Goal: Information Seeking & Learning: Learn about a topic

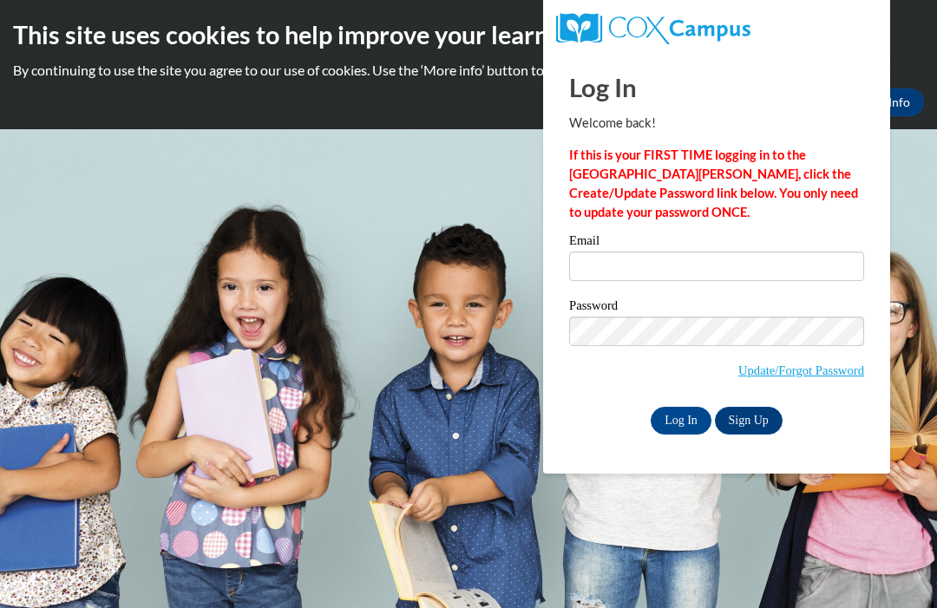
click at [755, 262] on input "Email" at bounding box center [716, 267] width 295 height 30
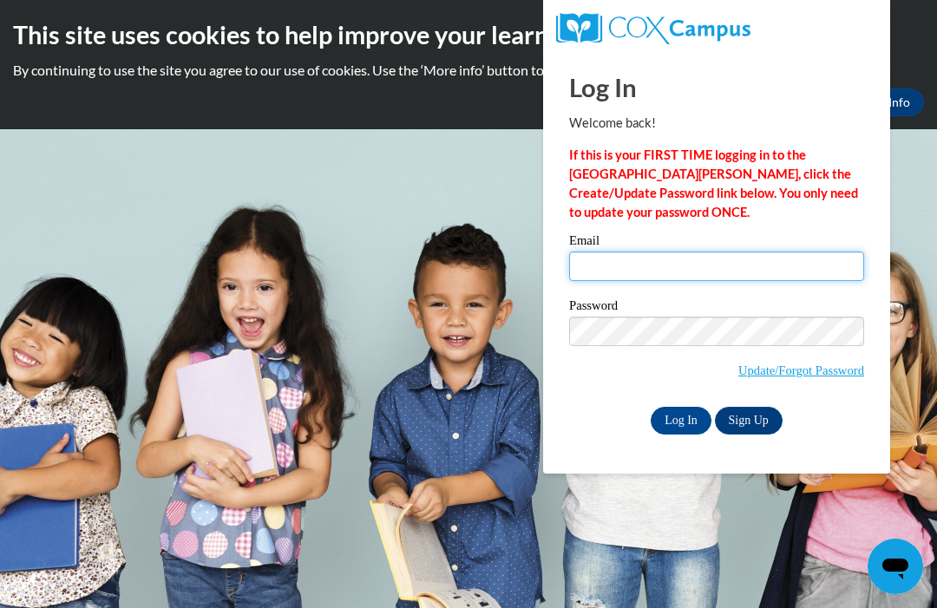
type input "Poughalvena@gmail.com"
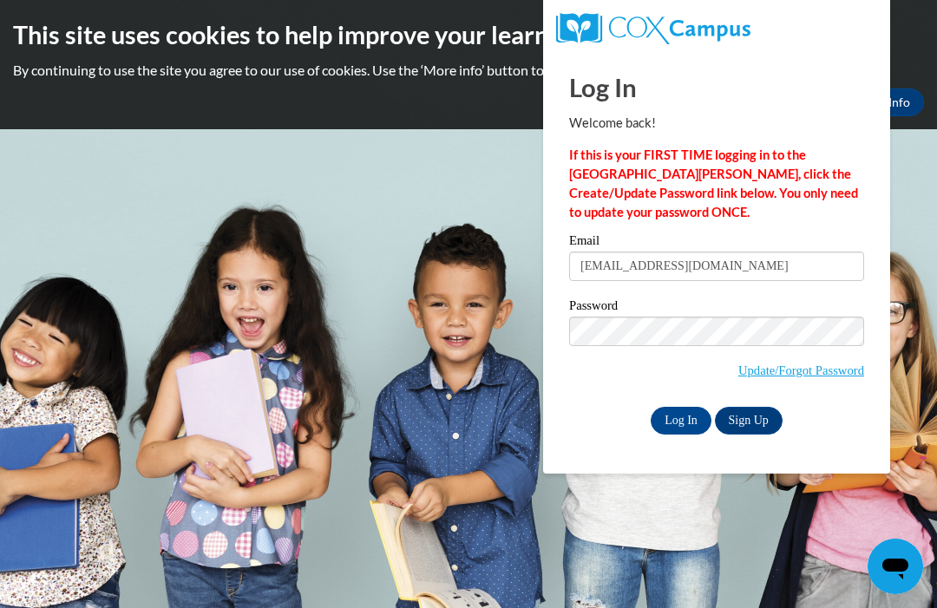
click at [681, 419] on input "Log In" at bounding box center [681, 421] width 61 height 28
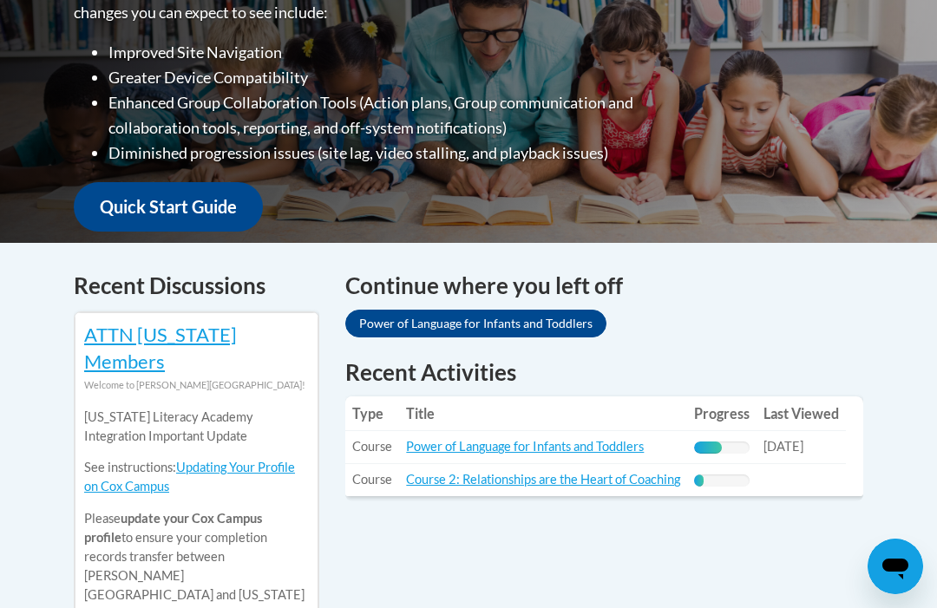
scroll to position [522, 0]
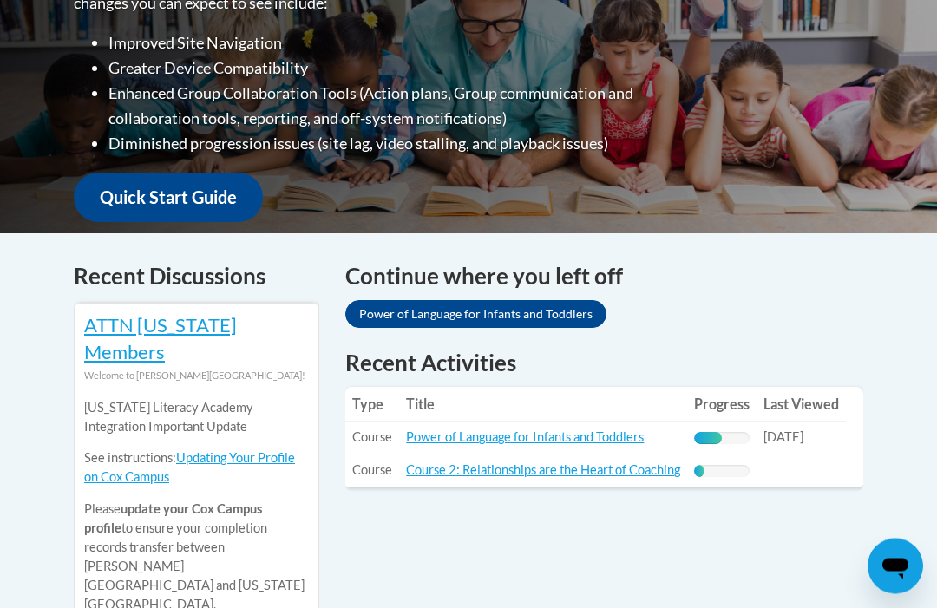
click at [386, 430] on span "Course" at bounding box center [372, 437] width 40 height 15
click at [534, 430] on link "Power of Language for Infants and Toddlers" at bounding box center [525, 437] width 238 height 15
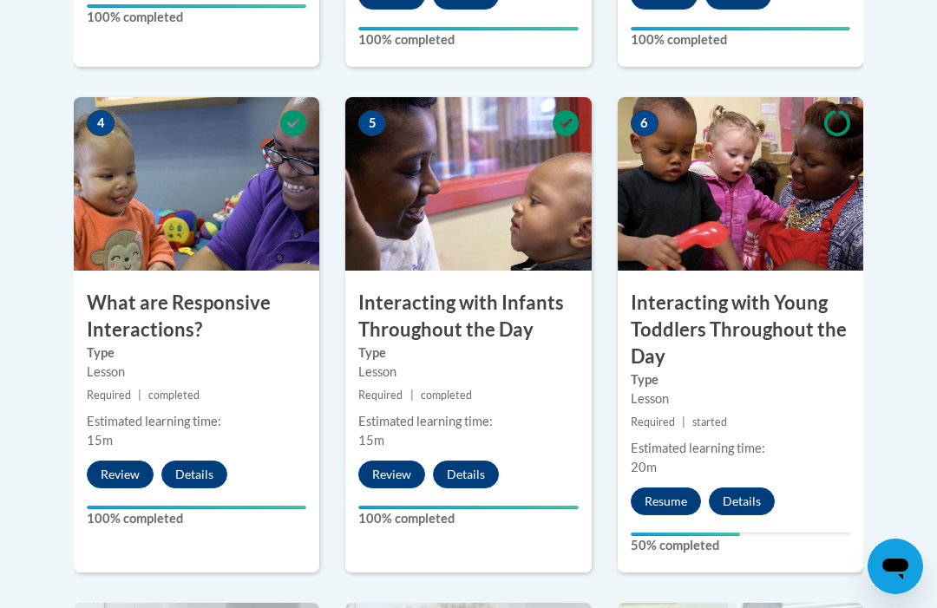
scroll to position [1027, 0]
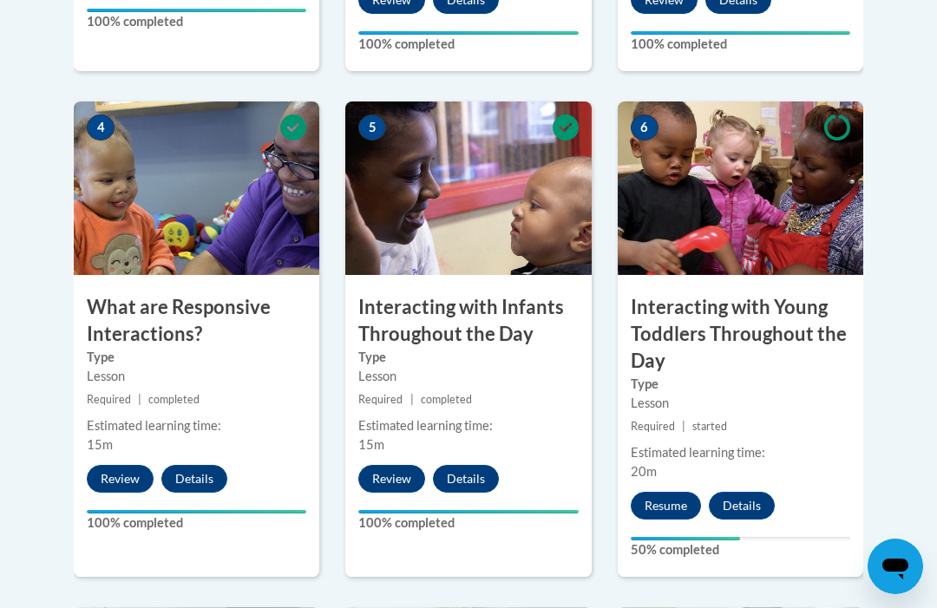
click at [669, 500] on button "Resume" at bounding box center [666, 506] width 70 height 28
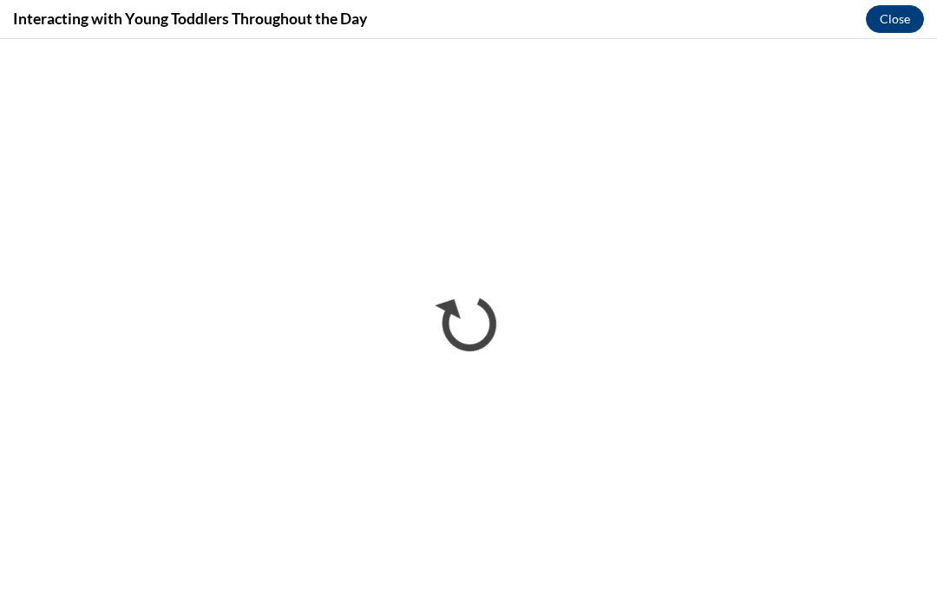
scroll to position [0, 0]
click at [904, 23] on button "Close" at bounding box center [895, 19] width 58 height 28
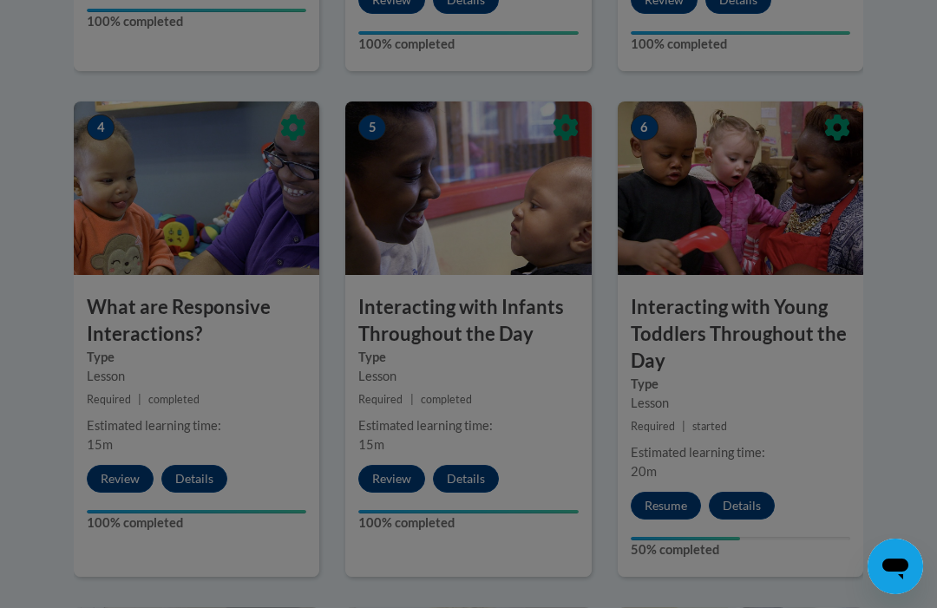
click at [529, 332] on div at bounding box center [468, 304] width 937 height 608
click at [397, 469] on div at bounding box center [468, 304] width 937 height 608
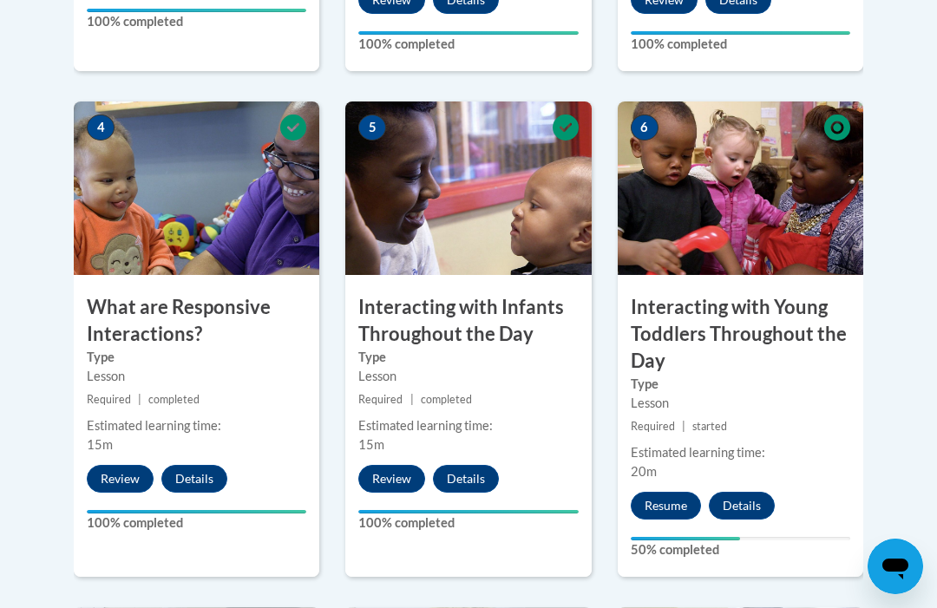
click at [511, 367] on div "Lesson" at bounding box center [468, 376] width 220 height 19
click at [403, 470] on button "Review" at bounding box center [391, 479] width 67 height 28
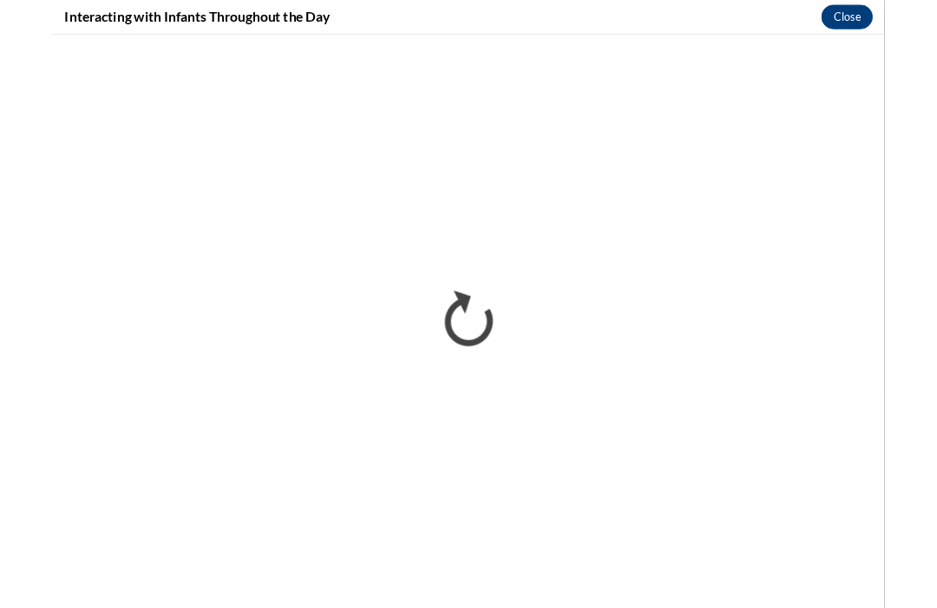
scroll to position [1027, 0]
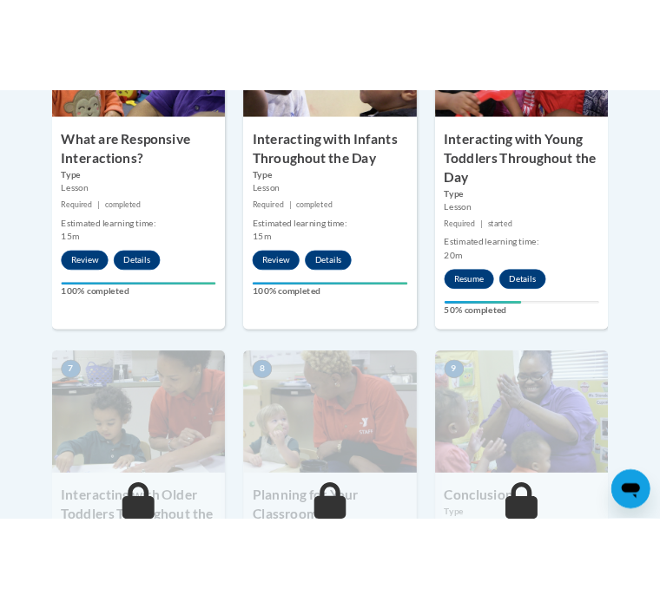
scroll to position [2502, 0]
